Goal: Information Seeking & Learning: Compare options

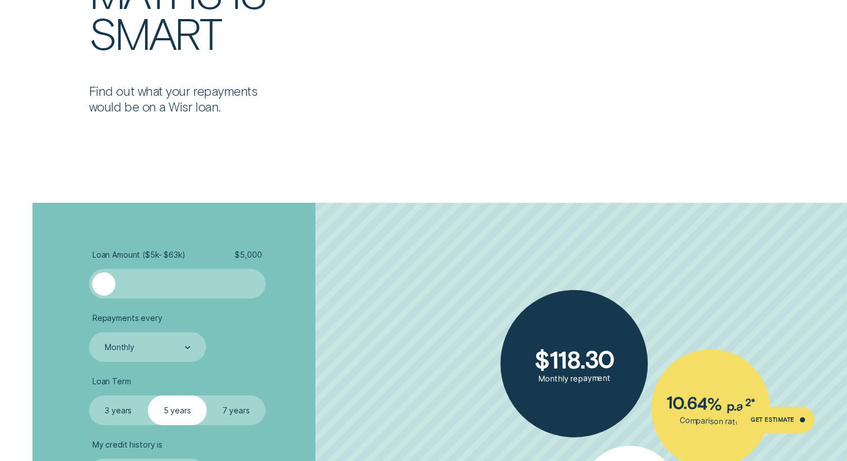
scroll to position [1949, 0]
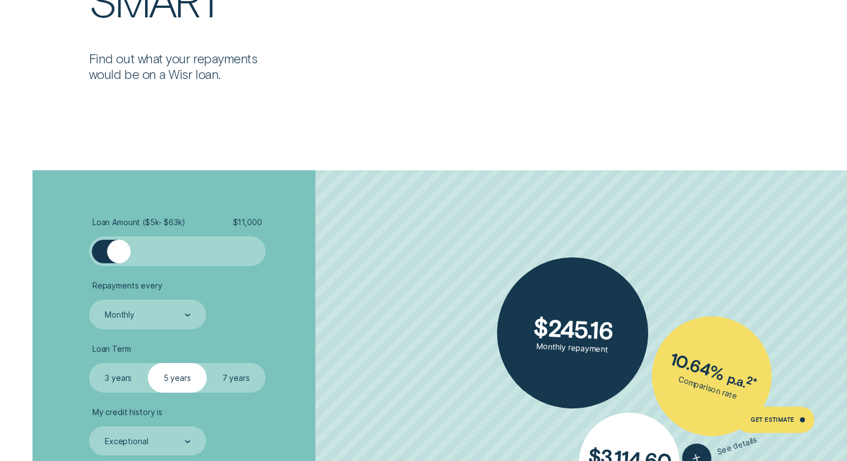
click at [118, 252] on div at bounding box center [119, 252] width 24 height 24
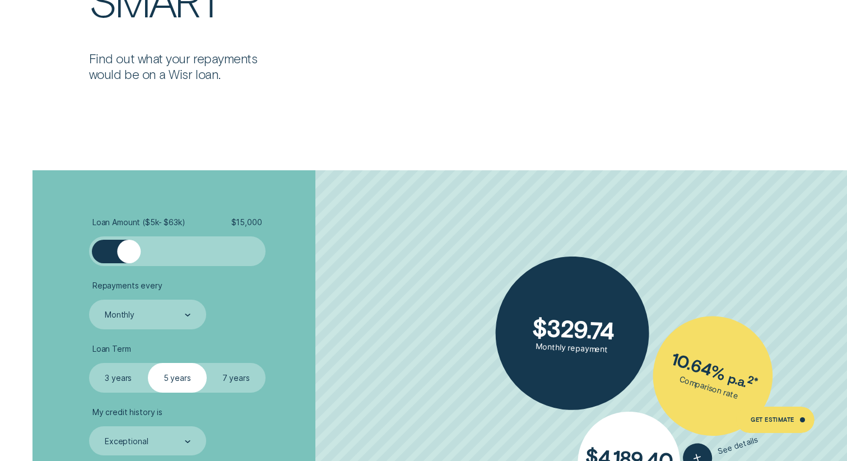
drag, startPoint x: 121, startPoint y: 254, endPoint x: 128, endPoint y: 254, distance: 6.7
click at [128, 254] on div at bounding box center [129, 252] width 24 height 24
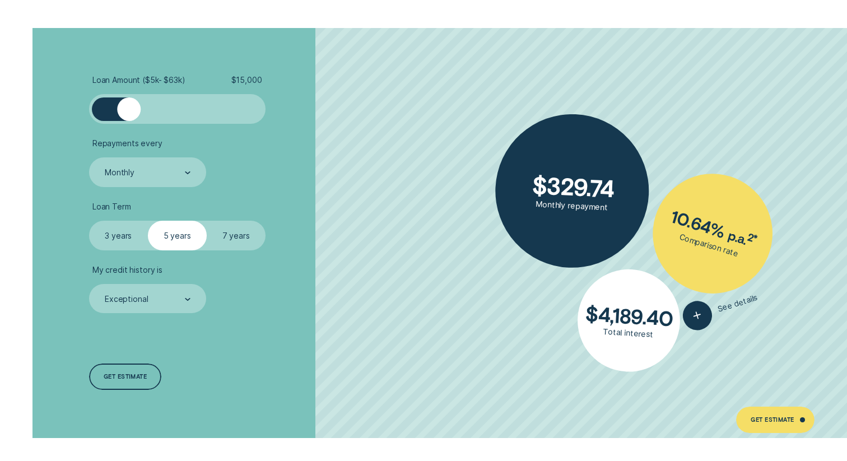
scroll to position [2094, 0]
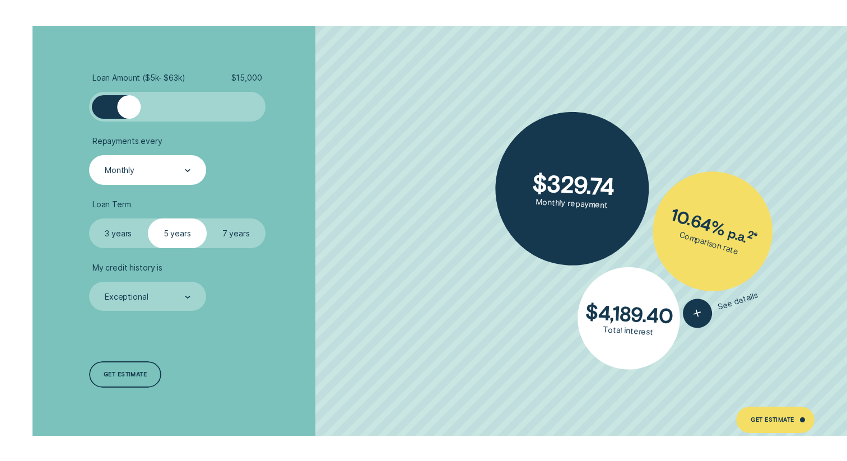
click at [184, 166] on div "Monthly" at bounding box center [147, 170] width 87 height 11
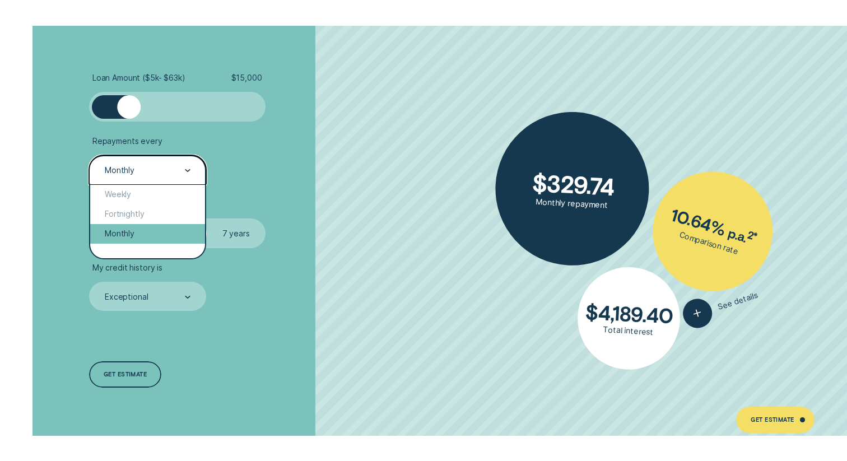
click at [120, 233] on div "Monthly" at bounding box center [147, 234] width 115 height 20
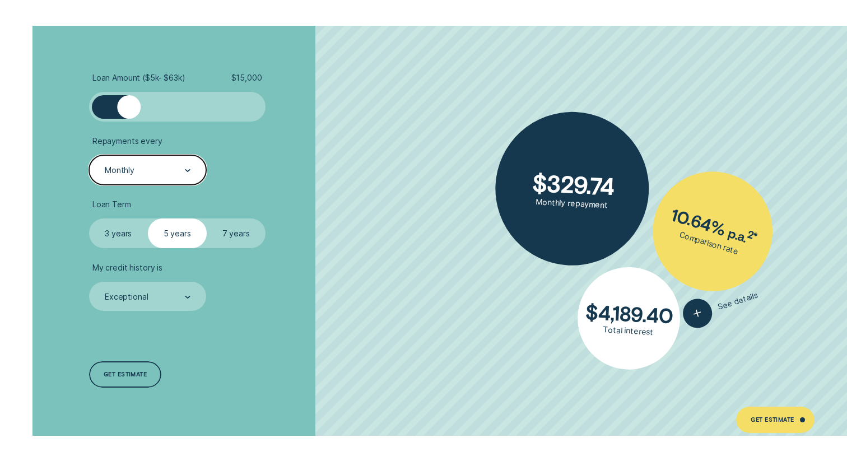
click at [119, 233] on label "3 years" at bounding box center [118, 234] width 59 height 30
click at [89, 219] on input "3 years" at bounding box center [89, 219] width 0 height 0
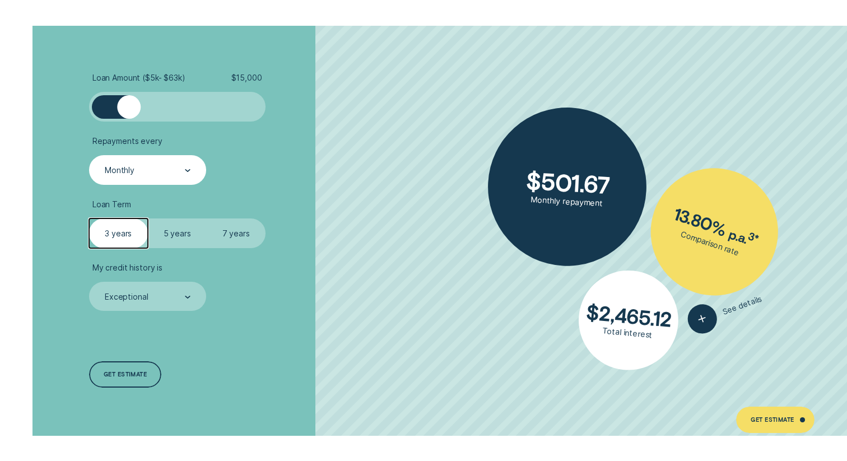
click at [169, 235] on label "5 years" at bounding box center [177, 234] width 59 height 30
click at [148, 219] on input "5 years" at bounding box center [148, 219] width 0 height 0
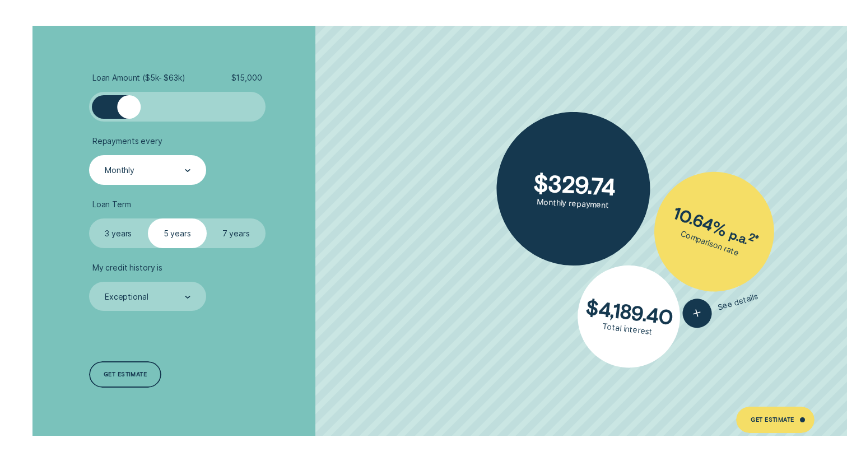
click at [229, 231] on label "7 years" at bounding box center [236, 234] width 59 height 30
click at [207, 219] on input "7 years" at bounding box center [207, 219] width 0 height 0
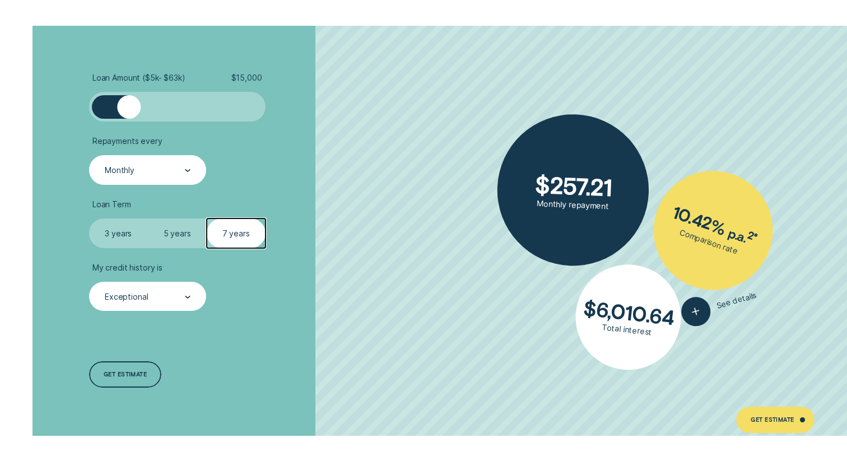
click at [155, 296] on div "Exceptional" at bounding box center [147, 296] width 87 height 11
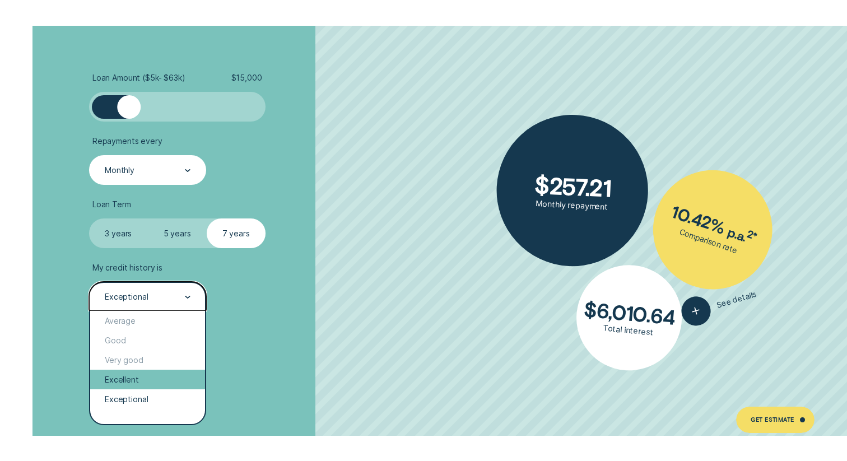
click at [120, 381] on div "Excellent" at bounding box center [147, 380] width 115 height 20
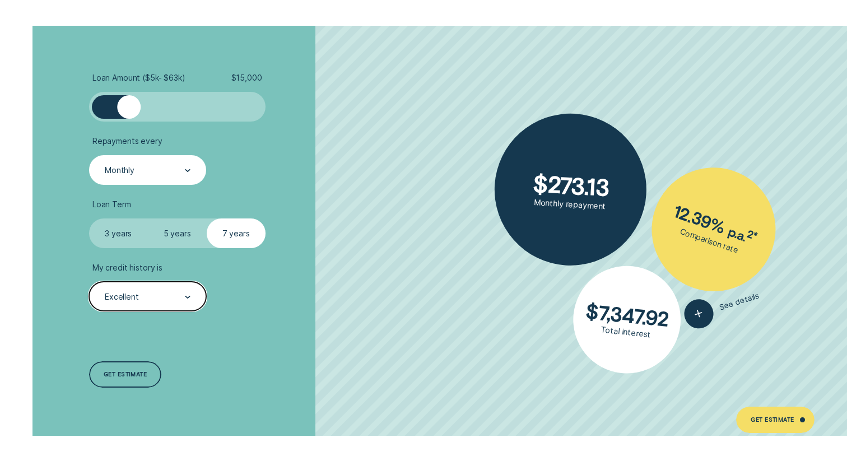
click at [146, 293] on div "Excellent" at bounding box center [147, 296] width 87 height 11
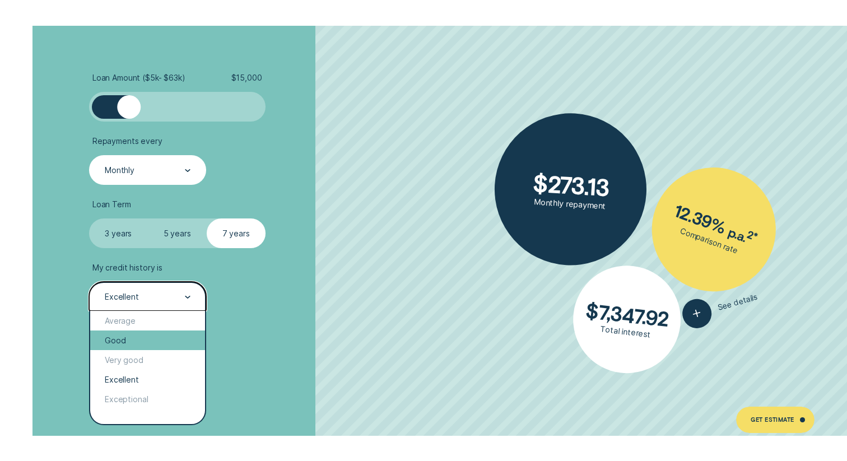
click at [117, 341] on div "Good" at bounding box center [147, 341] width 115 height 20
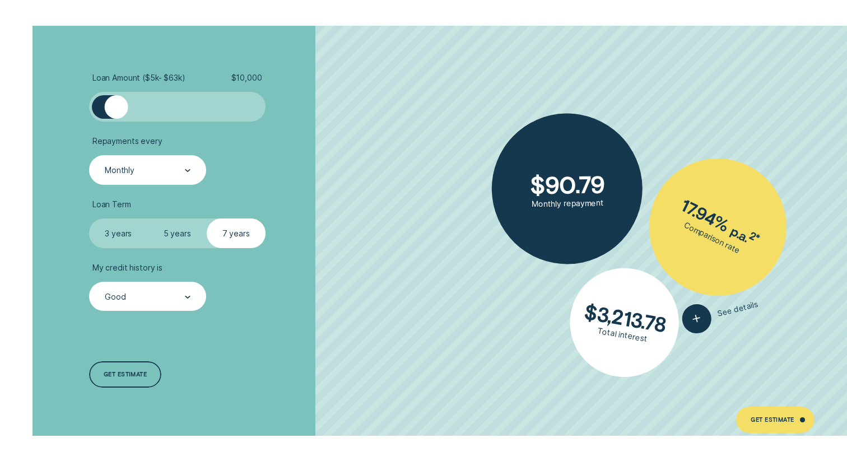
drag, startPoint x: 127, startPoint y: 103, endPoint x: 116, endPoint y: 105, distance: 11.6
click at [116, 105] on div at bounding box center [117, 107] width 24 height 24
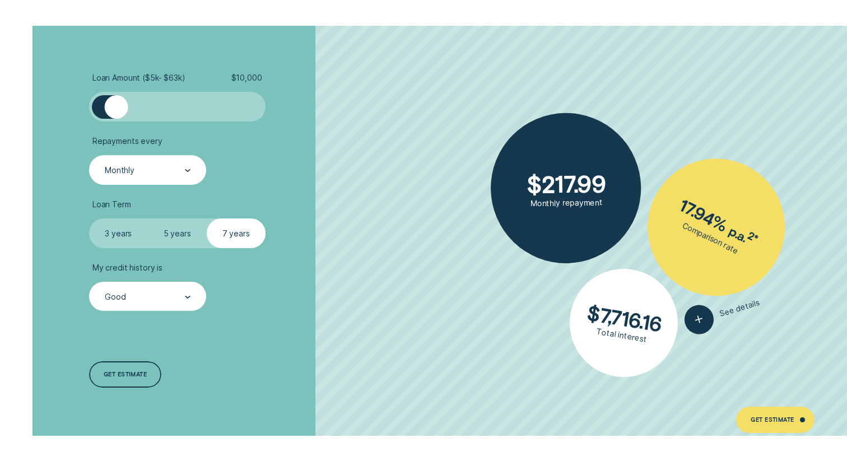
click at [127, 232] on label "3 years" at bounding box center [118, 234] width 59 height 30
click at [89, 219] on input "3 years" at bounding box center [89, 219] width 0 height 0
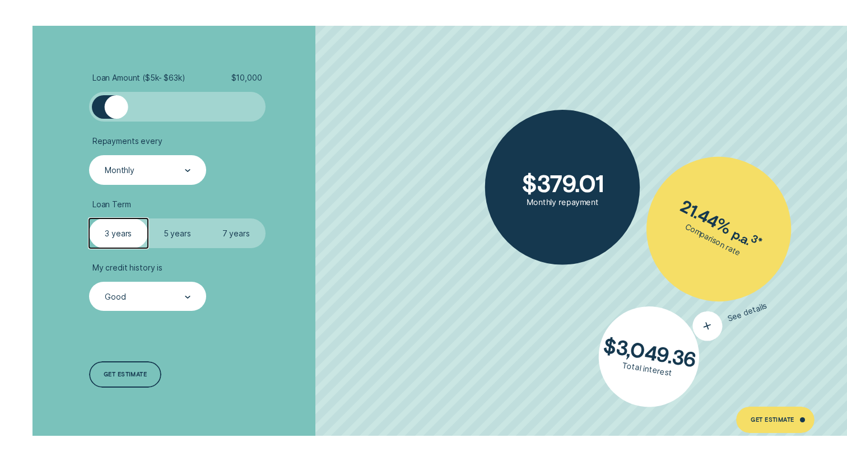
click at [746, 314] on span "See details" at bounding box center [746, 311] width 41 height 23
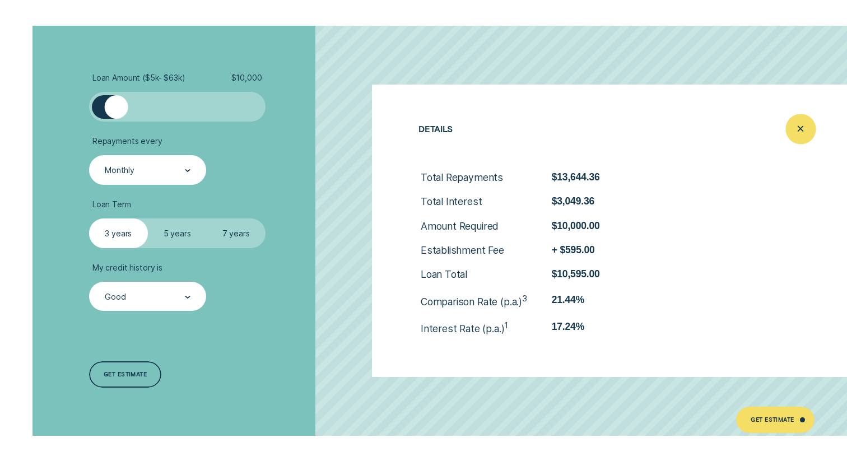
click at [798, 129] on icon "Close loan details" at bounding box center [800, 128] width 15 height 17
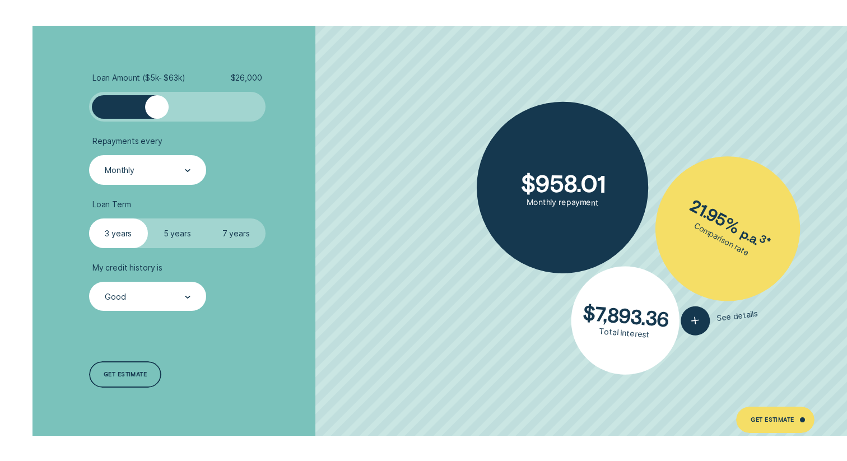
drag, startPoint x: 113, startPoint y: 105, endPoint x: 157, endPoint y: 109, distance: 43.8
click at [157, 109] on div at bounding box center [157, 107] width 24 height 24
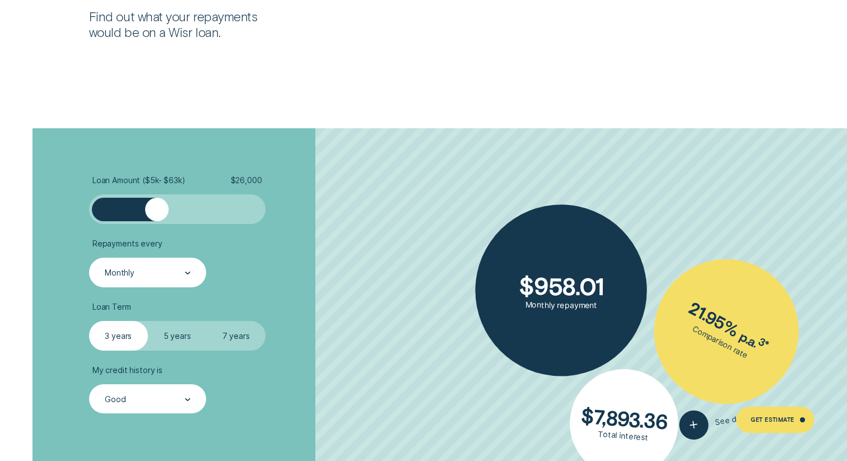
scroll to position [1981, 0]
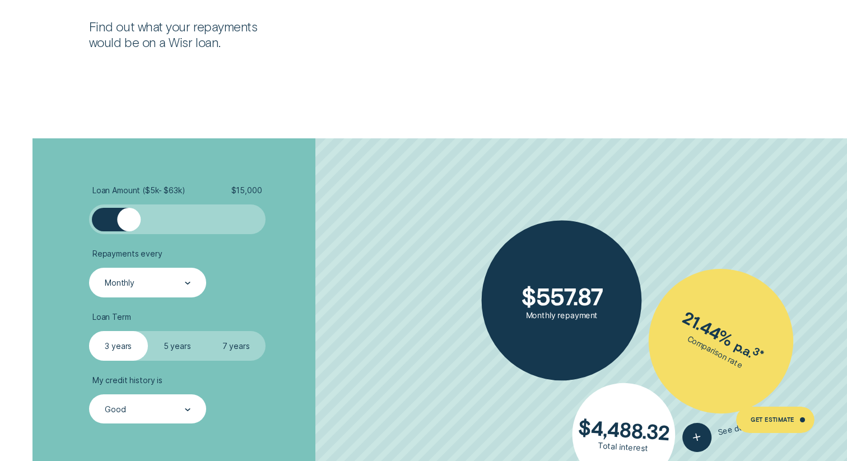
drag, startPoint x: 151, startPoint y: 222, endPoint x: 130, endPoint y: 224, distance: 20.8
click at [130, 224] on div at bounding box center [129, 220] width 24 height 24
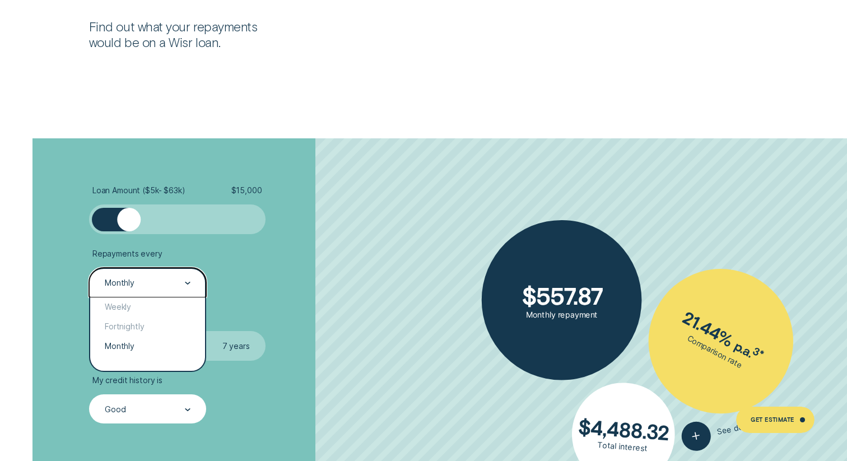
click at [189, 283] on icon at bounding box center [188, 283] width 6 height 3
click at [233, 295] on li "Repayments every option Monthly, selected. option Fortnightly focused, 2 of 3. …" at bounding box center [225, 273] width 273 height 49
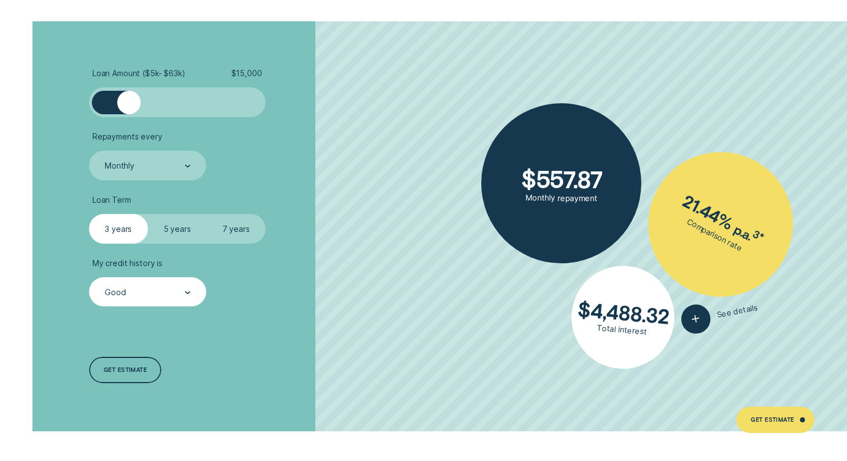
scroll to position [2105, 0]
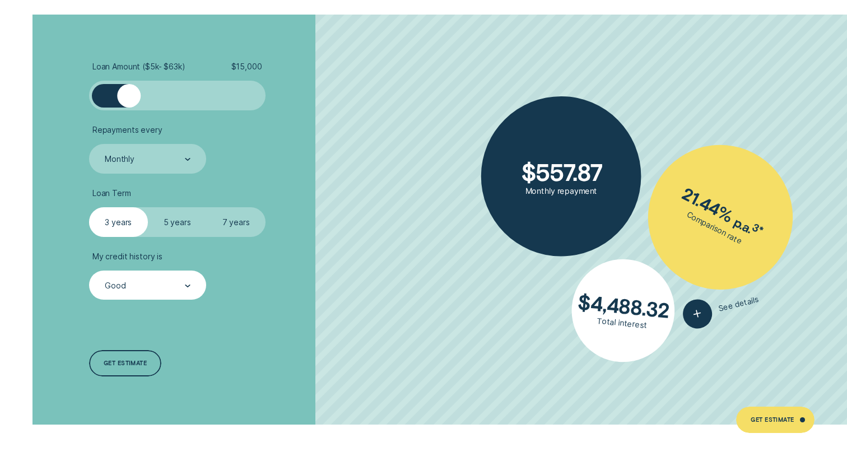
click at [170, 220] on label "5 years" at bounding box center [177, 222] width 59 height 30
click at [148, 207] on input "5 years" at bounding box center [148, 207] width 0 height 0
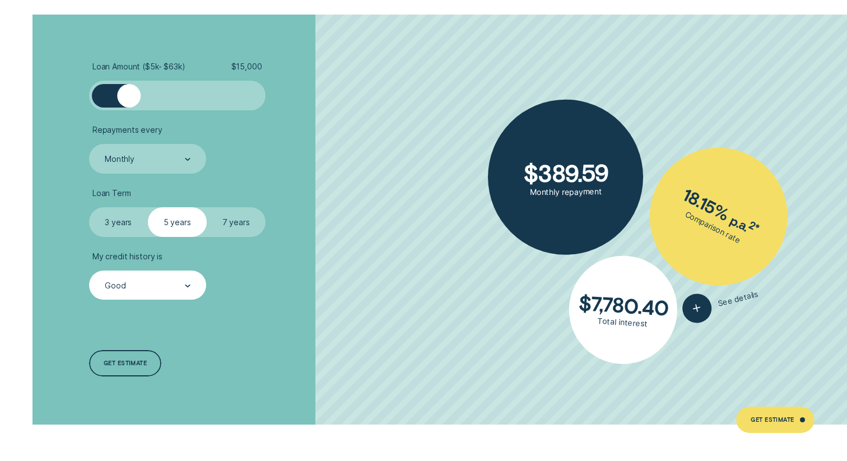
click at [249, 220] on label "7 years" at bounding box center [236, 222] width 59 height 30
click at [207, 207] on input "7 years" at bounding box center [207, 207] width 0 height 0
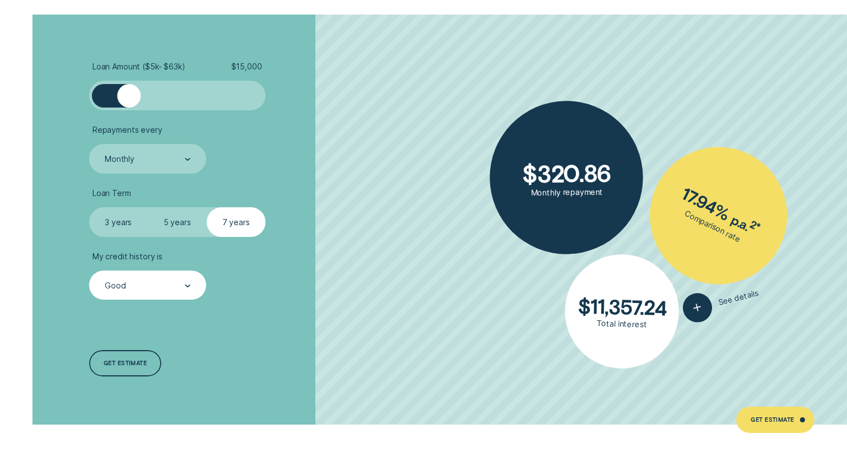
click at [171, 225] on label "5 years" at bounding box center [177, 222] width 59 height 30
click at [148, 207] on input "5 years" at bounding box center [148, 207] width 0 height 0
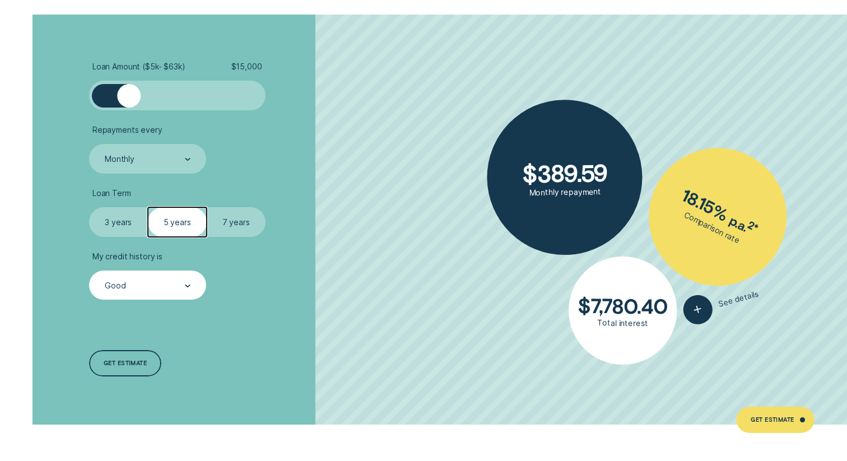
click at [100, 223] on label "3 years" at bounding box center [118, 222] width 59 height 30
click at [89, 207] on input "3 years" at bounding box center [89, 207] width 0 height 0
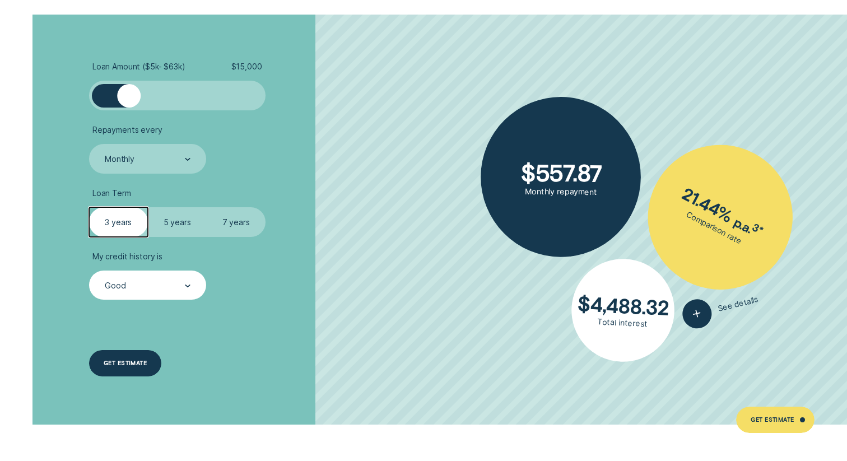
click at [115, 364] on div "Get estimate" at bounding box center [125, 363] width 43 height 5
